Goal: Transaction & Acquisition: Purchase product/service

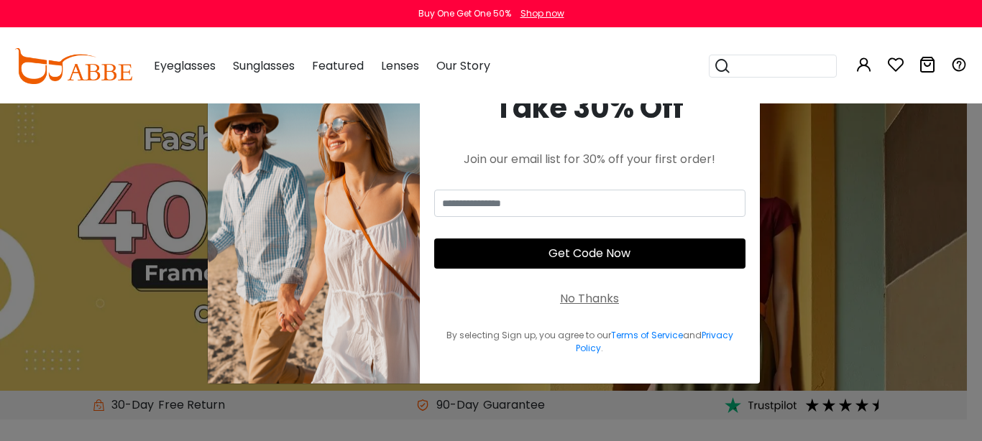
click at [323, 165] on div "No Thanks" at bounding box center [589, 298] width 59 height 17
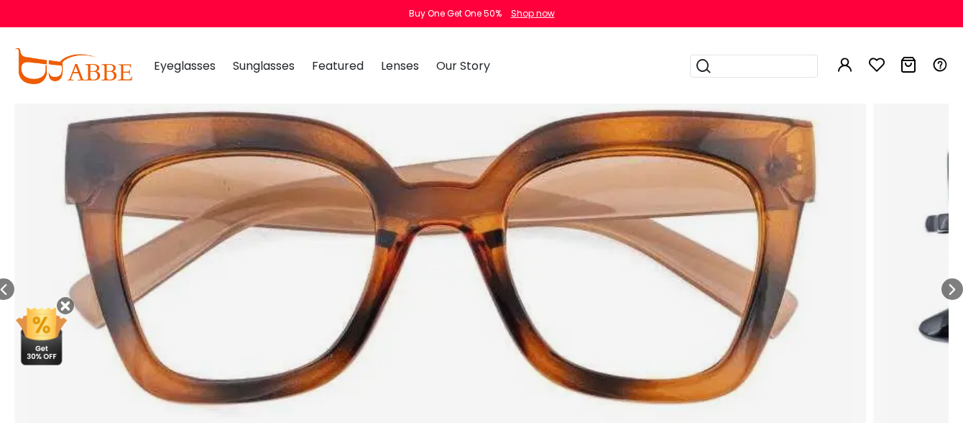
scroll to position [2640, 0]
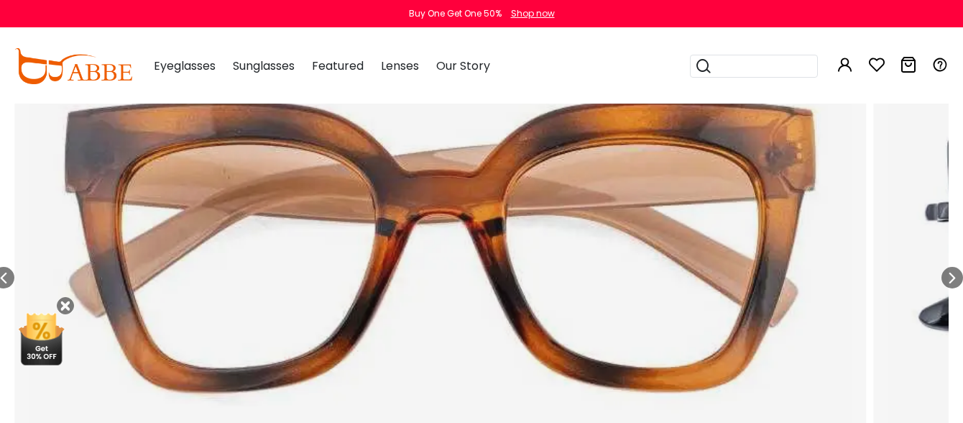
click at [323, 165] on img "9 / 13" at bounding box center [440, 245] width 823 height 412
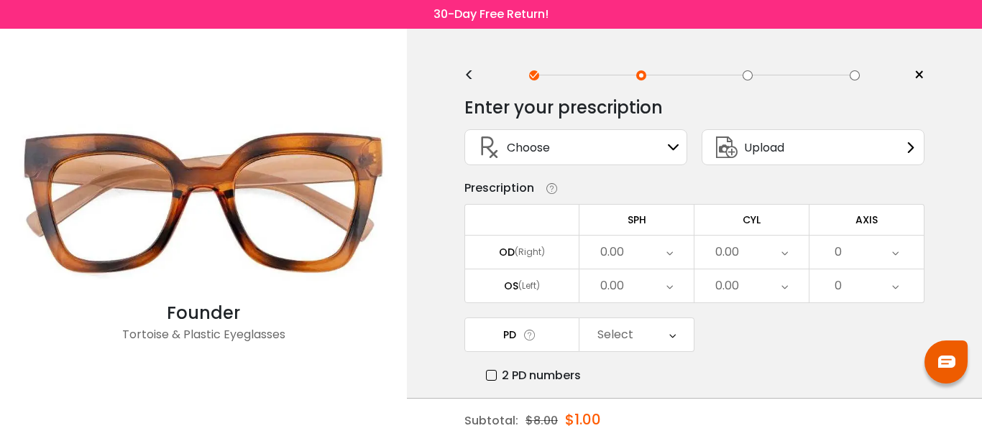
click at [462, 77] on div "< × Choose your usage Single Vision (Distance) This lens helps you see details …" at bounding box center [694, 284] width 575 height 511
click at [468, 77] on div "<" at bounding box center [475, 76] width 22 height 12
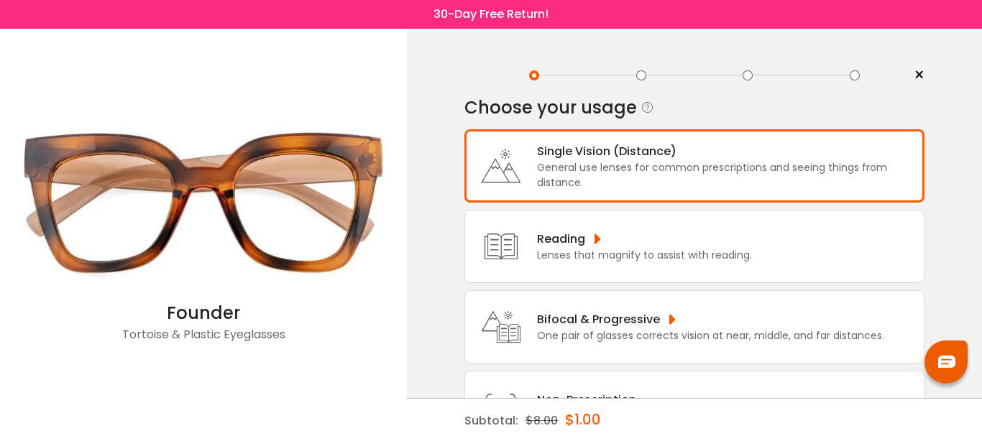
click at [468, 77] on div "< ×" at bounding box center [694, 76] width 460 height 22
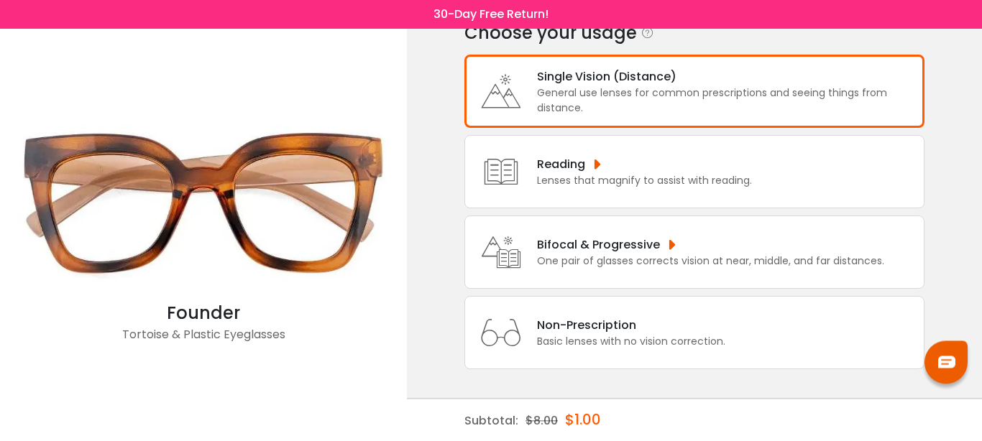
scroll to position [121, 0]
click at [621, 324] on div "Non-Prescription" at bounding box center [631, 325] width 188 height 18
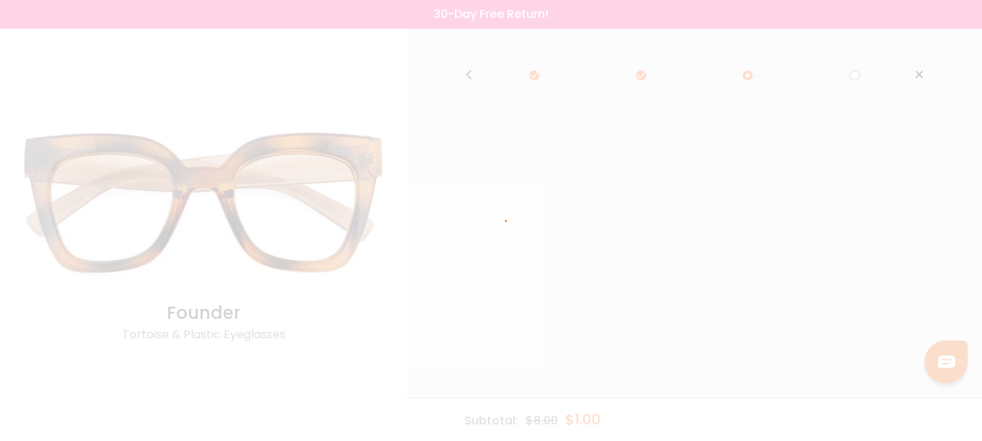
scroll to position [0, 0]
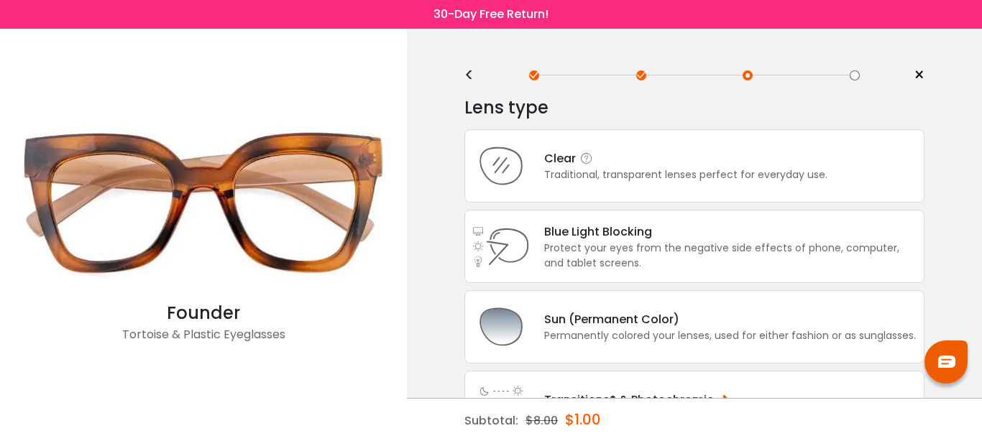
click at [632, 180] on div "Traditional, transparent lenses perfect for everyday use." at bounding box center [685, 175] width 283 height 15
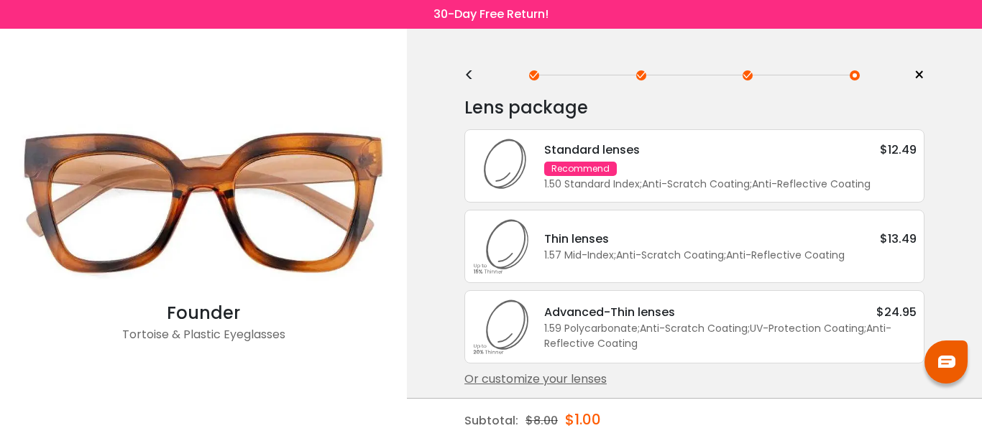
click at [632, 180] on div "Standard lenses $12.49 Recommend 1.50 Standard Index ; Anti-Scratch Coating ; A…" at bounding box center [723, 166] width 387 height 51
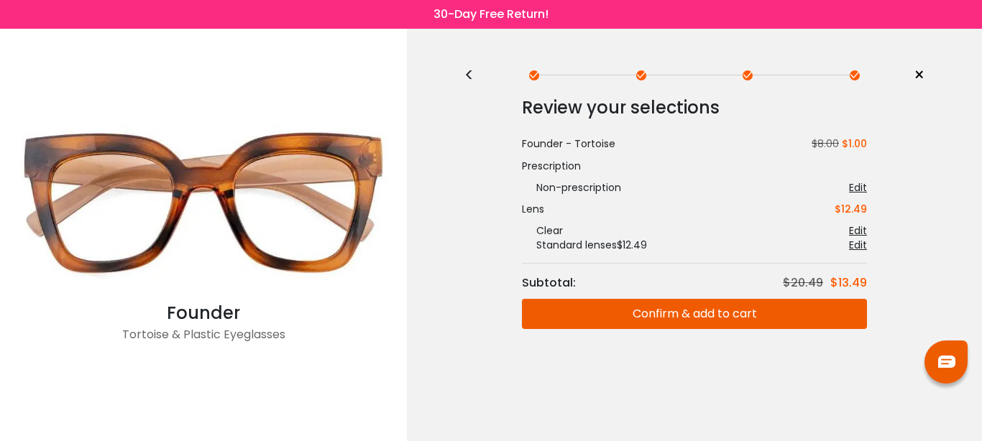
click at [688, 318] on button "Confirm & add to cart" at bounding box center [694, 314] width 345 height 30
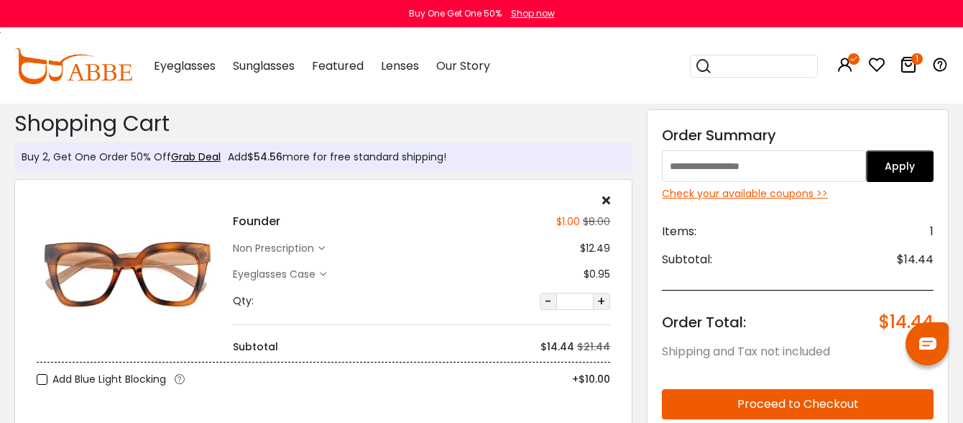
click at [298, 270] on div "Eyeglasses Case" at bounding box center [276, 274] width 87 height 15
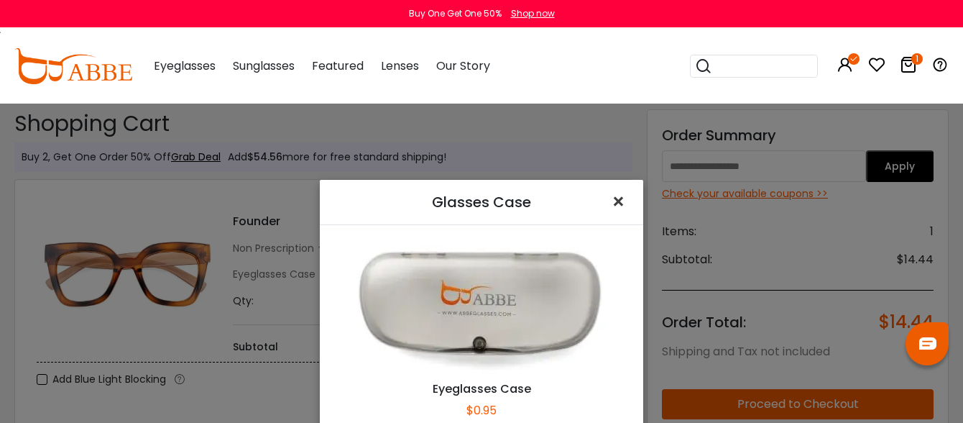
click at [611, 203] on span "×" at bounding box center [621, 201] width 21 height 31
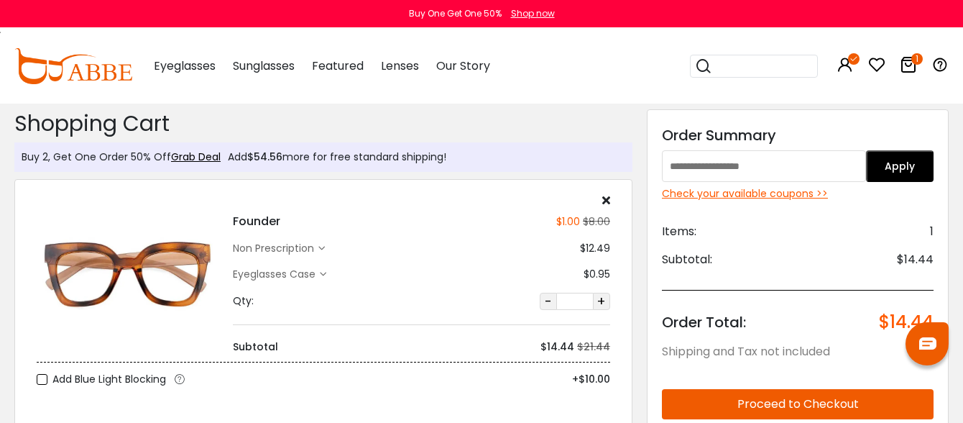
click at [306, 278] on div "Eyeglasses Case" at bounding box center [276, 274] width 87 height 15
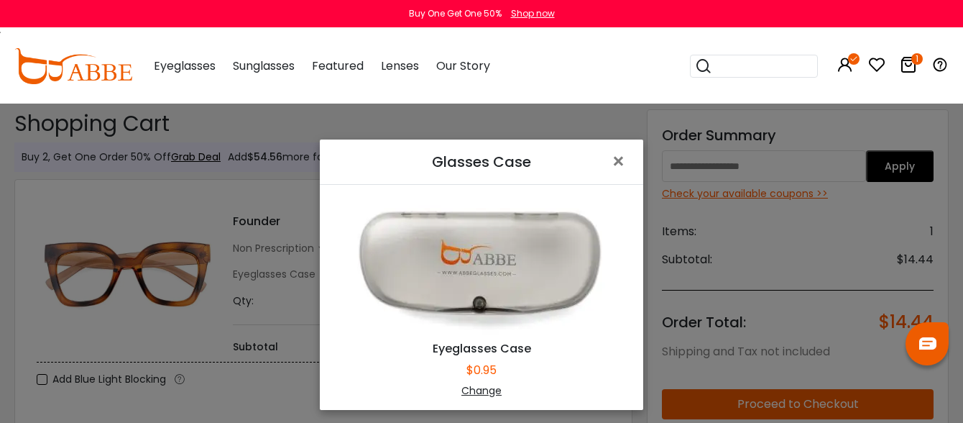
scroll to position [4, 0]
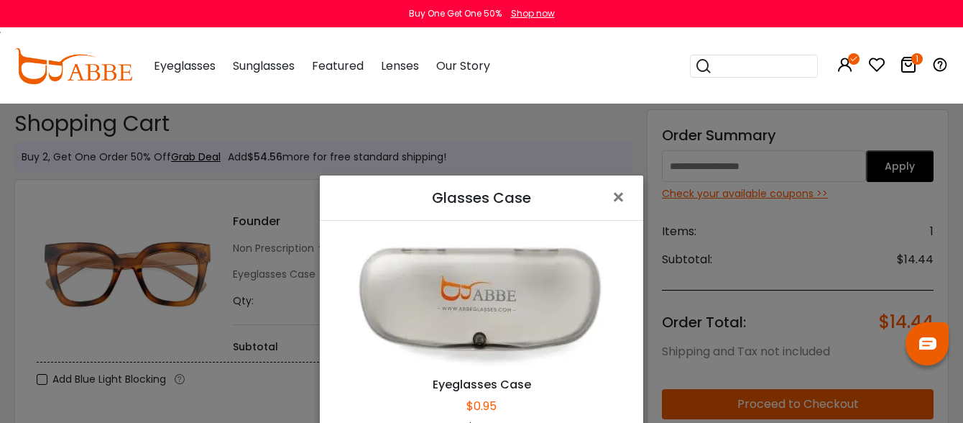
click at [203, 201] on div "Glasses Case × Eyeglasses Case $0.95 Change" at bounding box center [481, 211] width 963 height 423
